Goal: Information Seeking & Learning: Check status

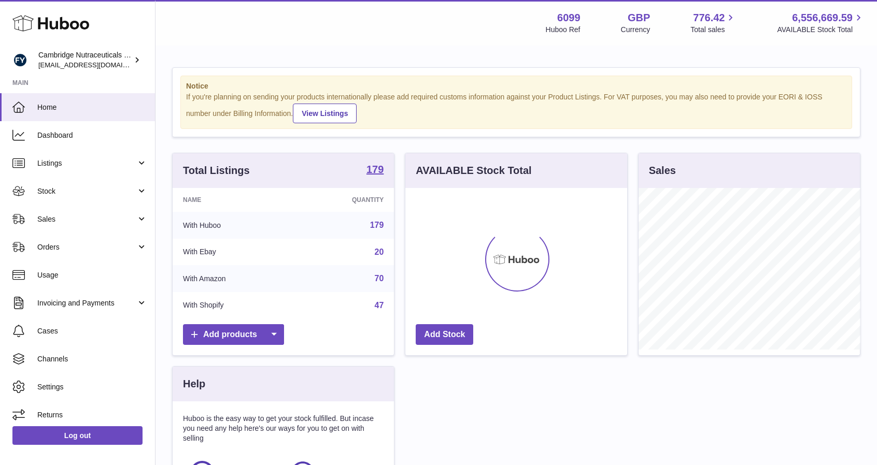
scroll to position [162, 222]
click at [88, 189] on span "Stock" at bounding box center [86, 192] width 99 height 10
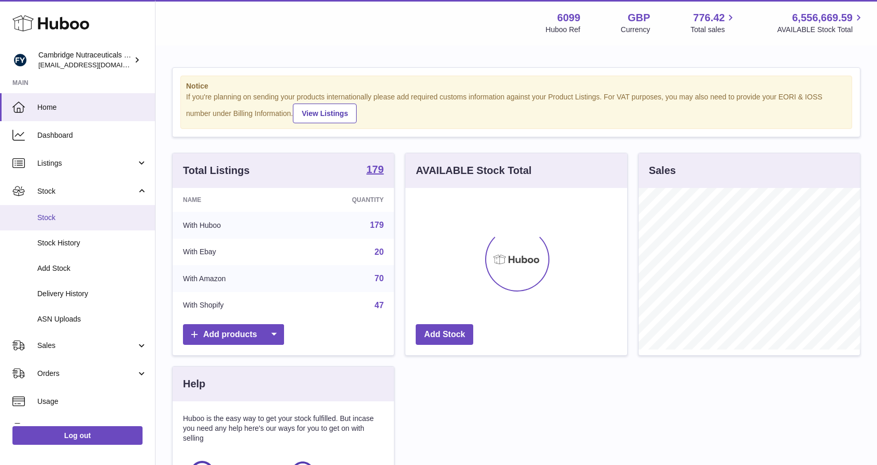
click at [91, 218] on span "Stock" at bounding box center [92, 218] width 110 height 10
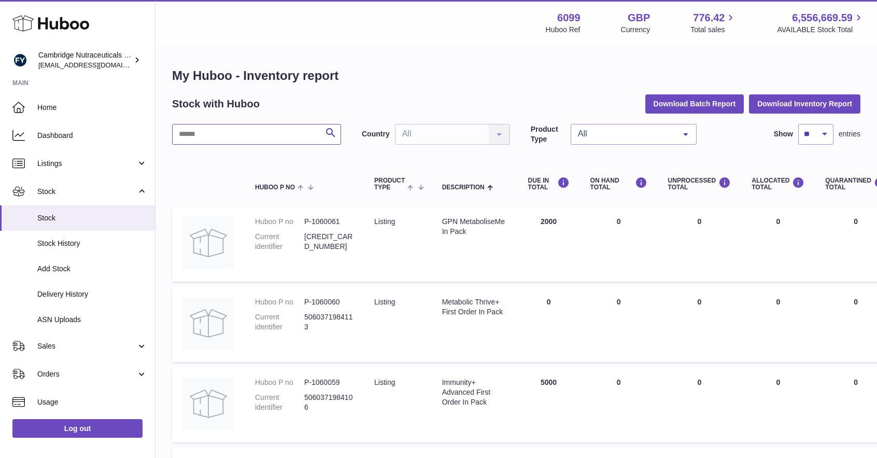
click at [211, 132] on input "text" at bounding box center [256, 134] width 169 height 21
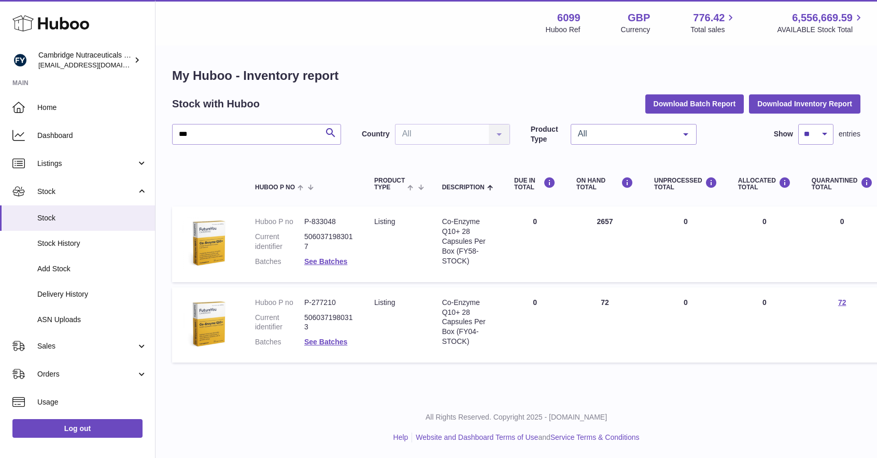
click at [318, 265] on dd "See Batches" at bounding box center [328, 262] width 49 height 10
click at [318, 263] on link "See Batches" at bounding box center [325, 261] width 43 height 8
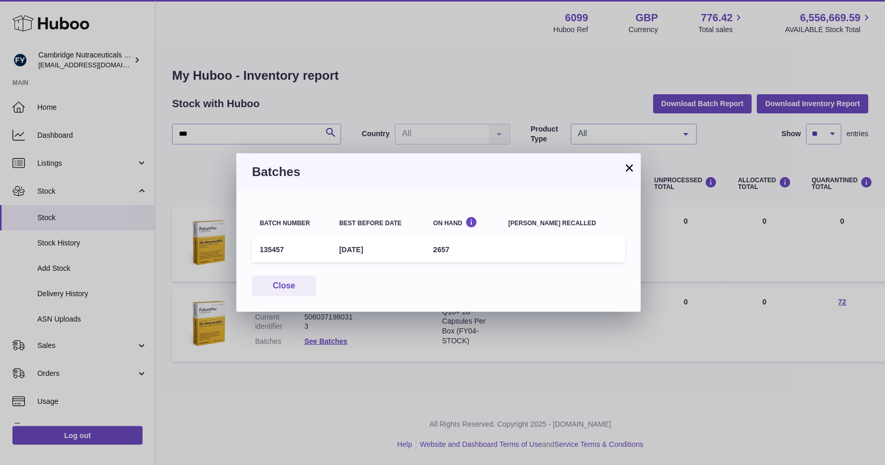
click at [624, 168] on button "×" at bounding box center [629, 168] width 12 height 12
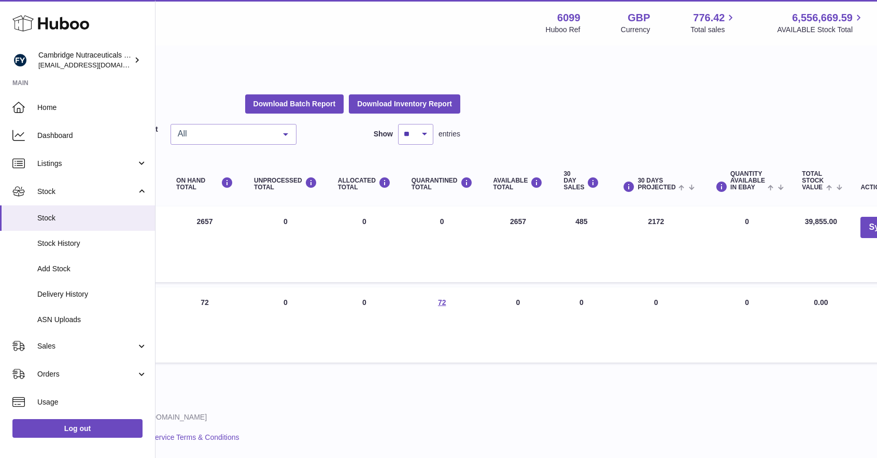
scroll to position [0, 432]
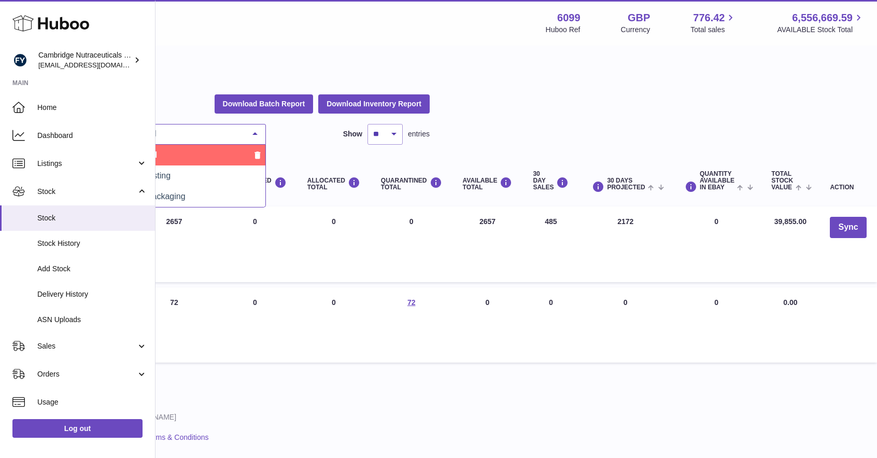
click at [205, 140] on div "All" at bounding box center [203, 134] width 126 height 21
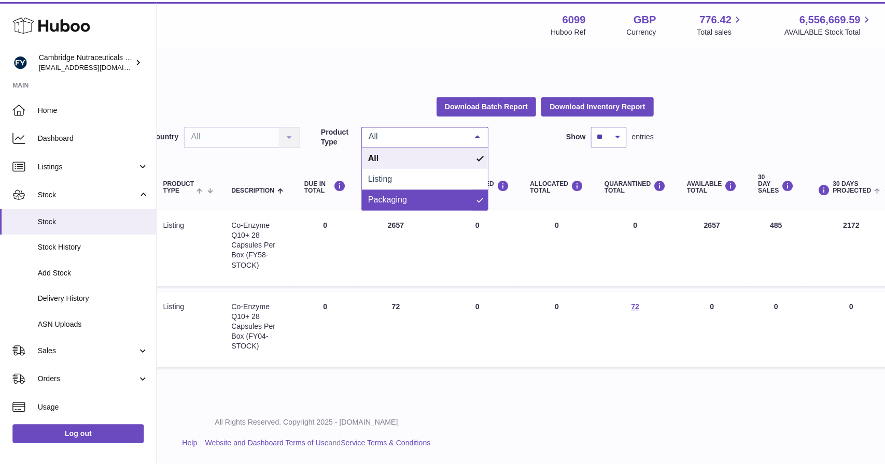
scroll to position [0, 0]
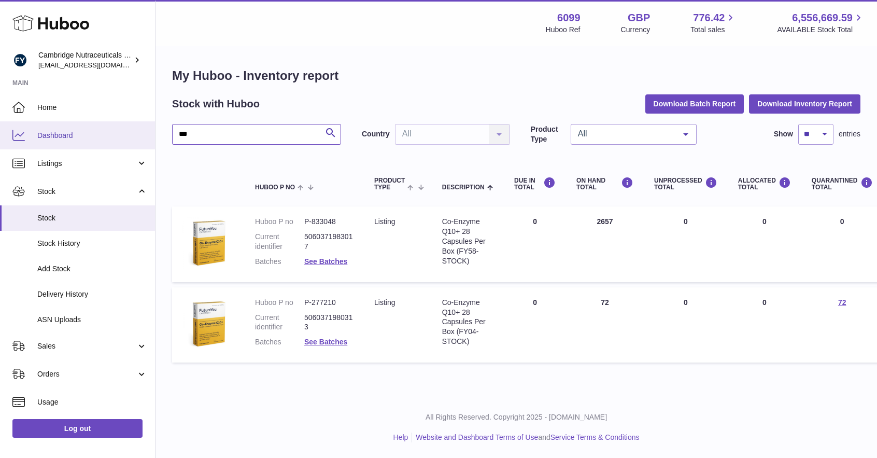
drag, startPoint x: 234, startPoint y: 131, endPoint x: 0, endPoint y: 137, distance: 233.8
click at [0, 143] on div "Huboo Cambridge Nutraceuticals Ltd [EMAIL_ADDRESS][DOMAIN_NAME] Main Home Dashb…" at bounding box center [438, 229] width 877 height 458
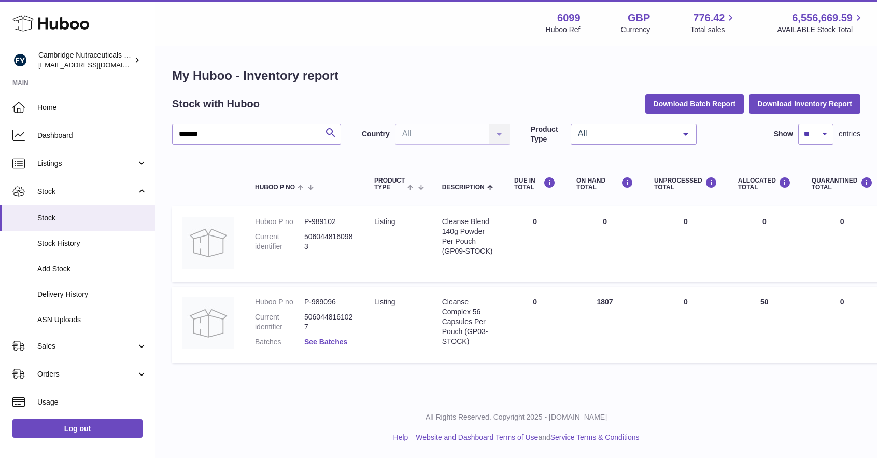
click at [313, 340] on link "See Batches" at bounding box center [325, 341] width 43 height 8
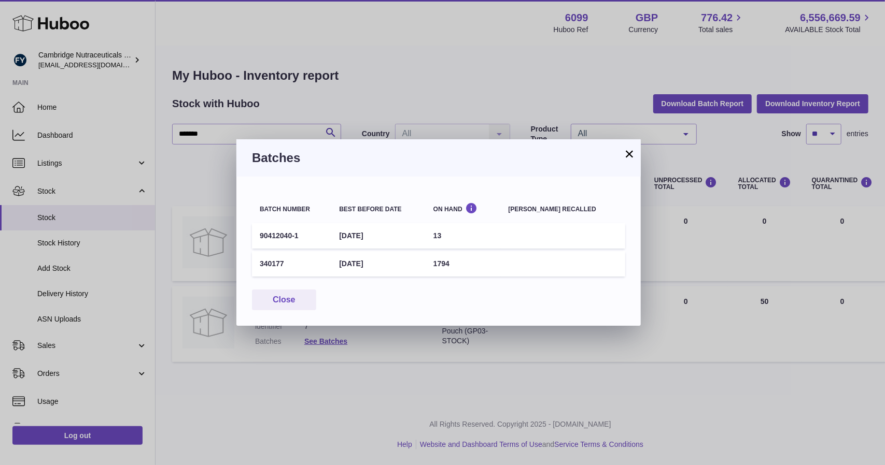
click at [633, 160] on button "×" at bounding box center [629, 154] width 12 height 12
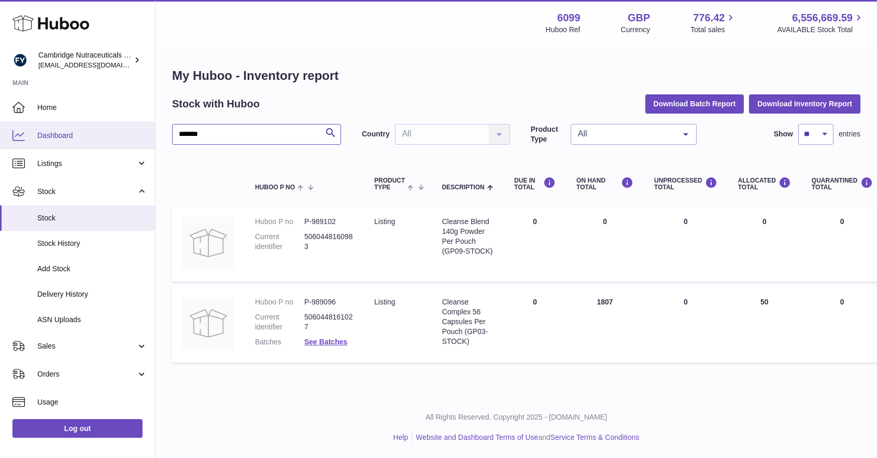
drag, startPoint x: 293, startPoint y: 135, endPoint x: 0, endPoint y: 125, distance: 293.0
click at [0, 126] on div "Huboo Cambridge Nutraceuticals Ltd [EMAIL_ADDRESS][DOMAIN_NAME] Main Home Dashb…" at bounding box center [438, 229] width 877 height 458
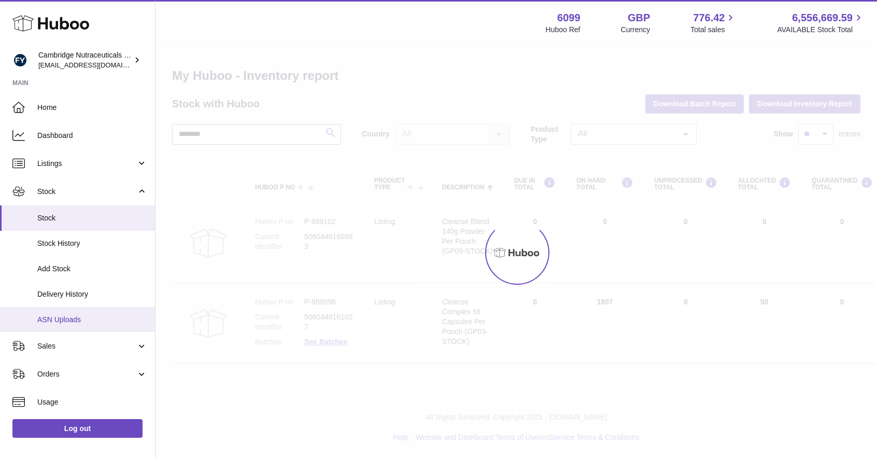
type input "********"
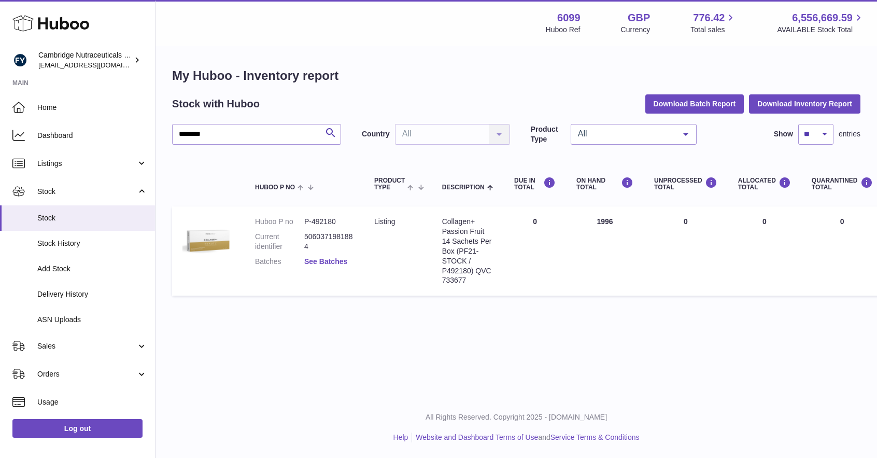
click at [319, 260] on link "See Batches" at bounding box center [325, 261] width 43 height 8
